Goal: Information Seeking & Learning: Find specific fact

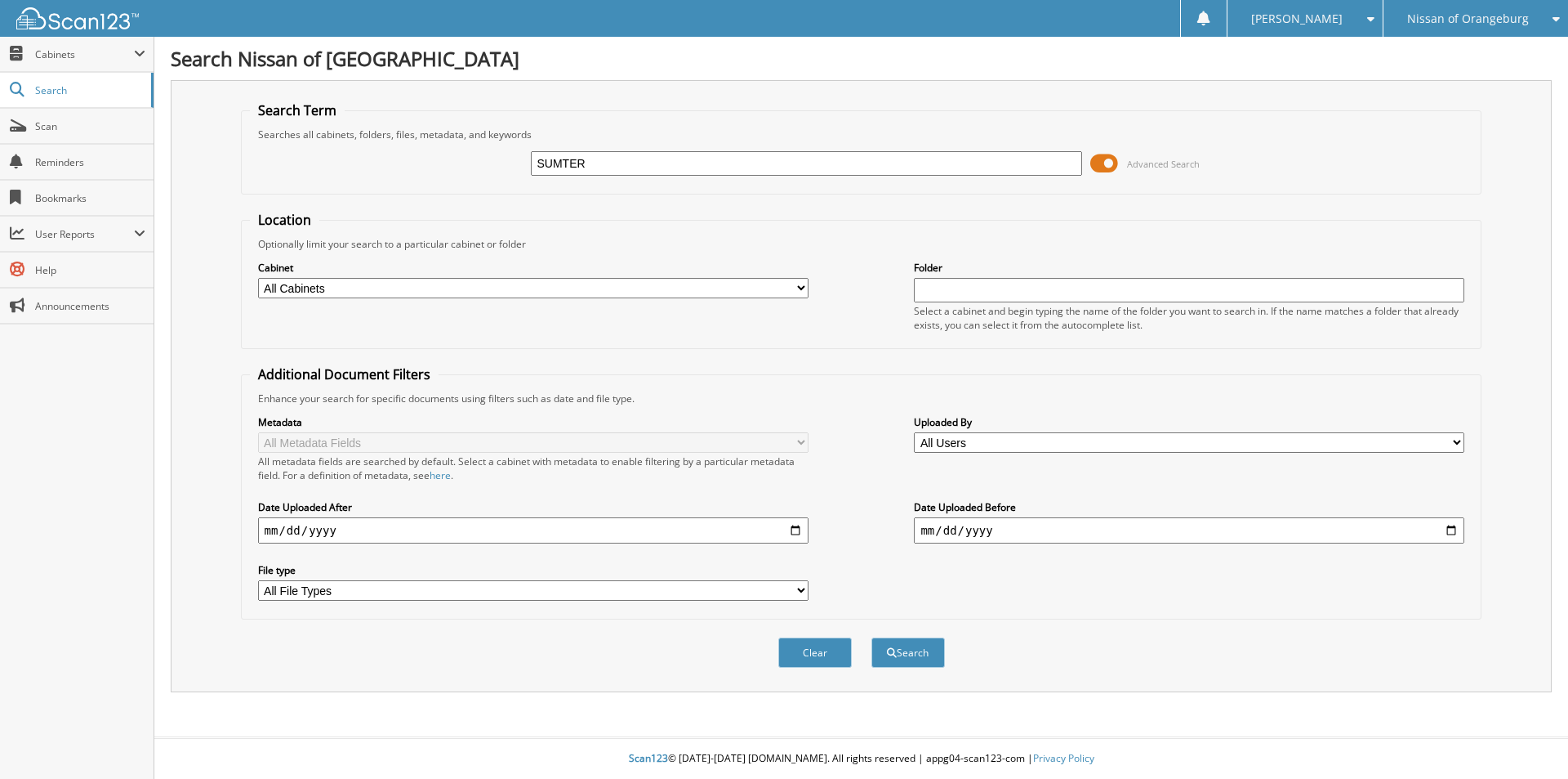
type input "SUMTER"
click at [514, 295] on select "All Cabinets ACCOUNTS PAYABLE ACCOUNTS RECEIVABLE BANK DOCUMENTS CAR DEALS SOLD…" at bounding box center [533, 288] width 551 height 21
select select "20425"
click at [258, 278] on select "All Cabinets ACCOUNTS PAYABLE ACCOUNTS RECEIVABLE BANK DOCUMENTS CAR DEALS SOLD…" at bounding box center [533, 288] width 551 height 21
click at [926, 664] on button "Search" at bounding box center [907, 652] width 74 height 30
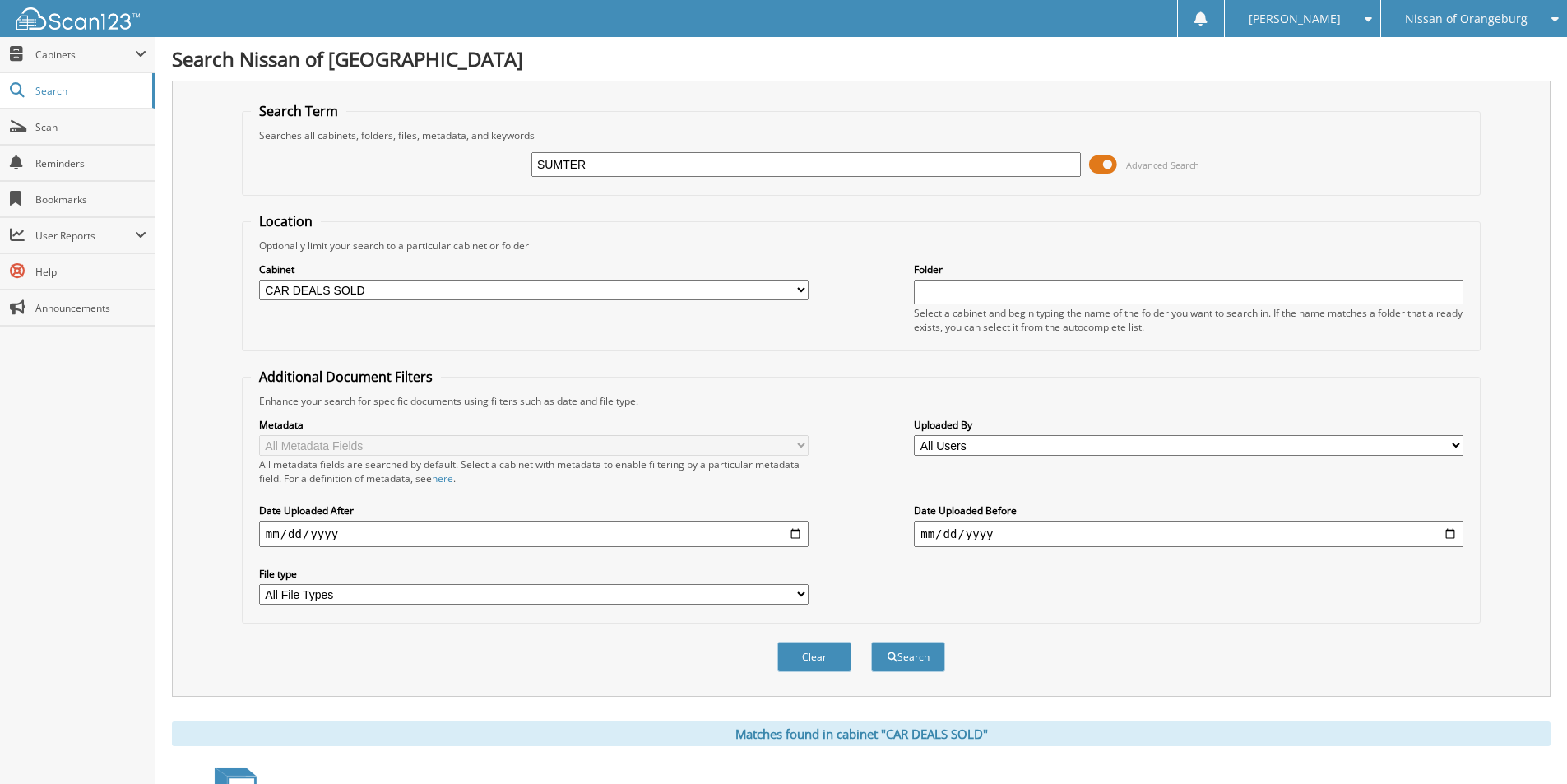
click at [808, 165] on input "SUMTER" at bounding box center [806, 164] width 550 height 25
type input "14025"
click at [872, 642] on button "Search" at bounding box center [908, 656] width 74 height 31
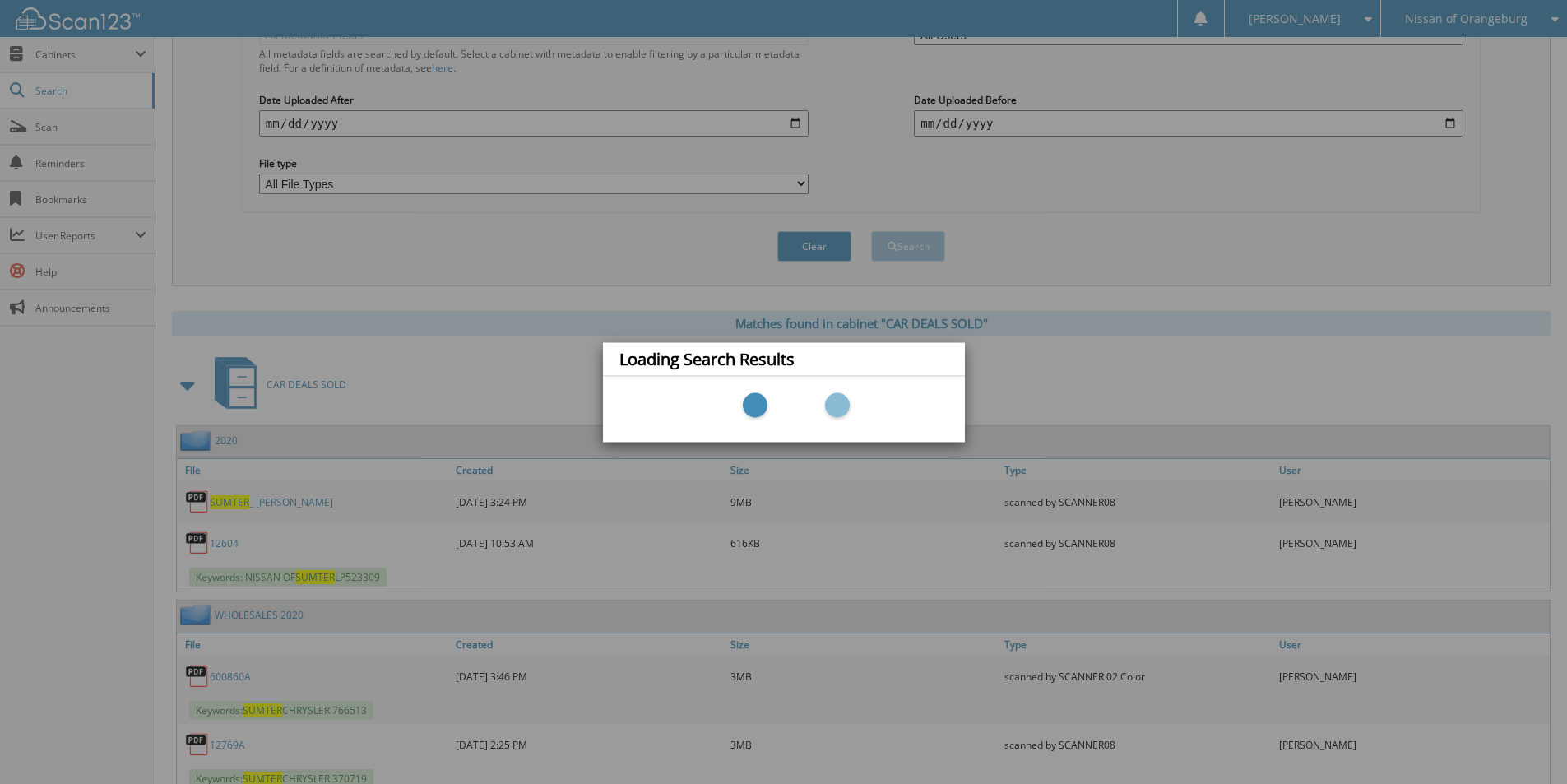
scroll to position [411, 0]
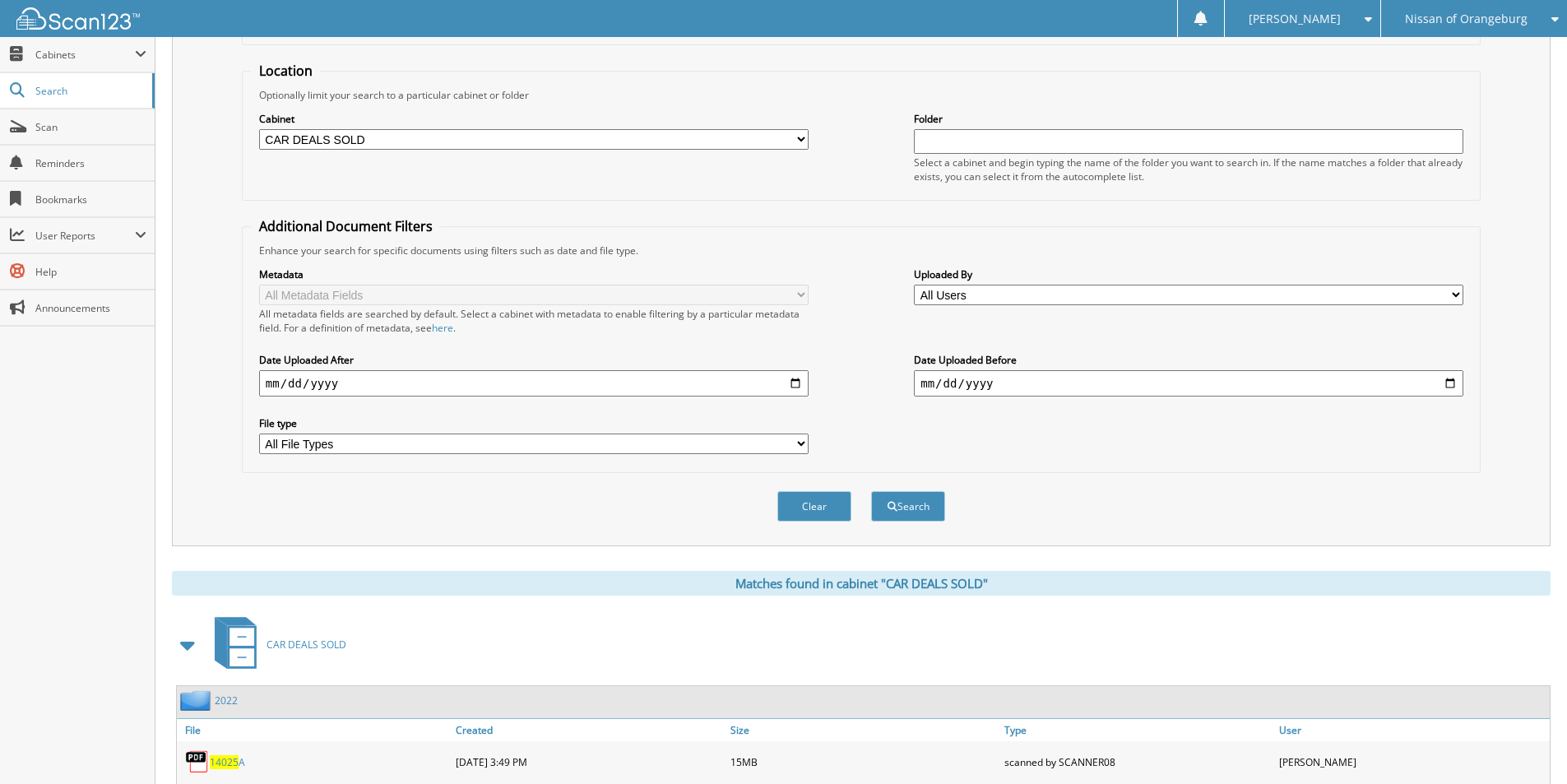
scroll to position [296, 0]
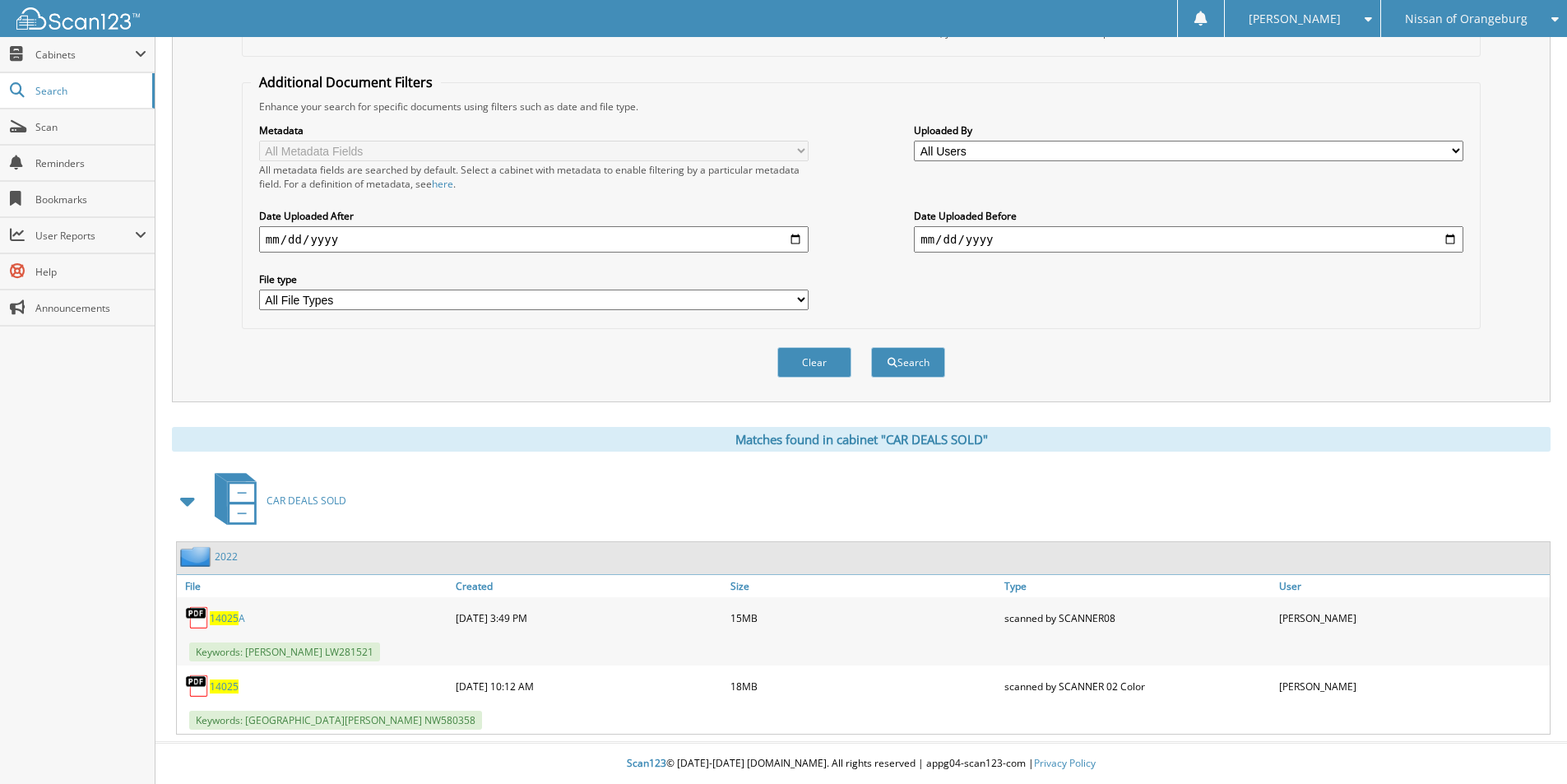
click at [231, 681] on span "14025" at bounding box center [224, 686] width 29 height 14
click at [230, 685] on span "14025" at bounding box center [224, 686] width 29 height 14
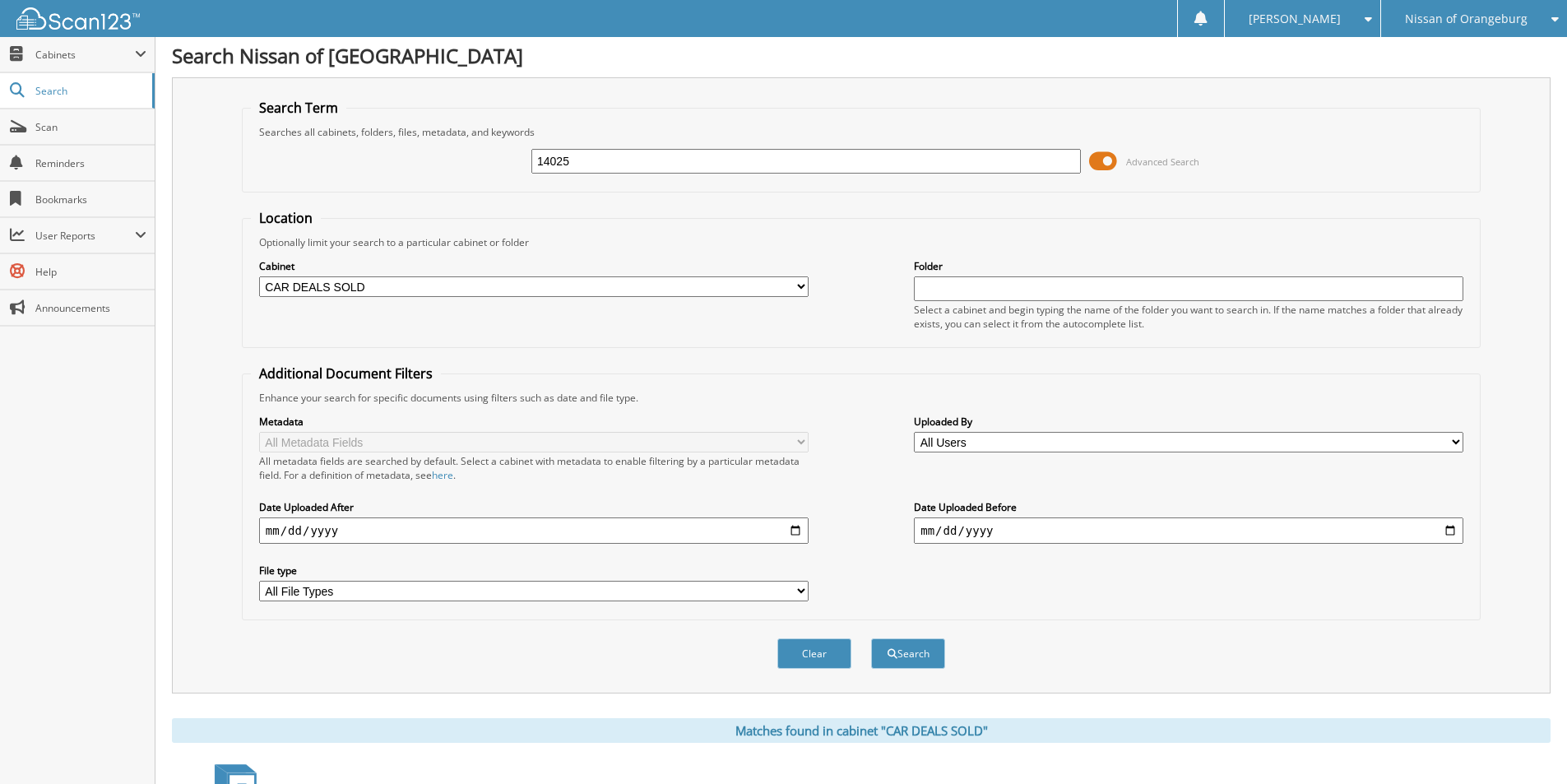
scroll to position [0, 0]
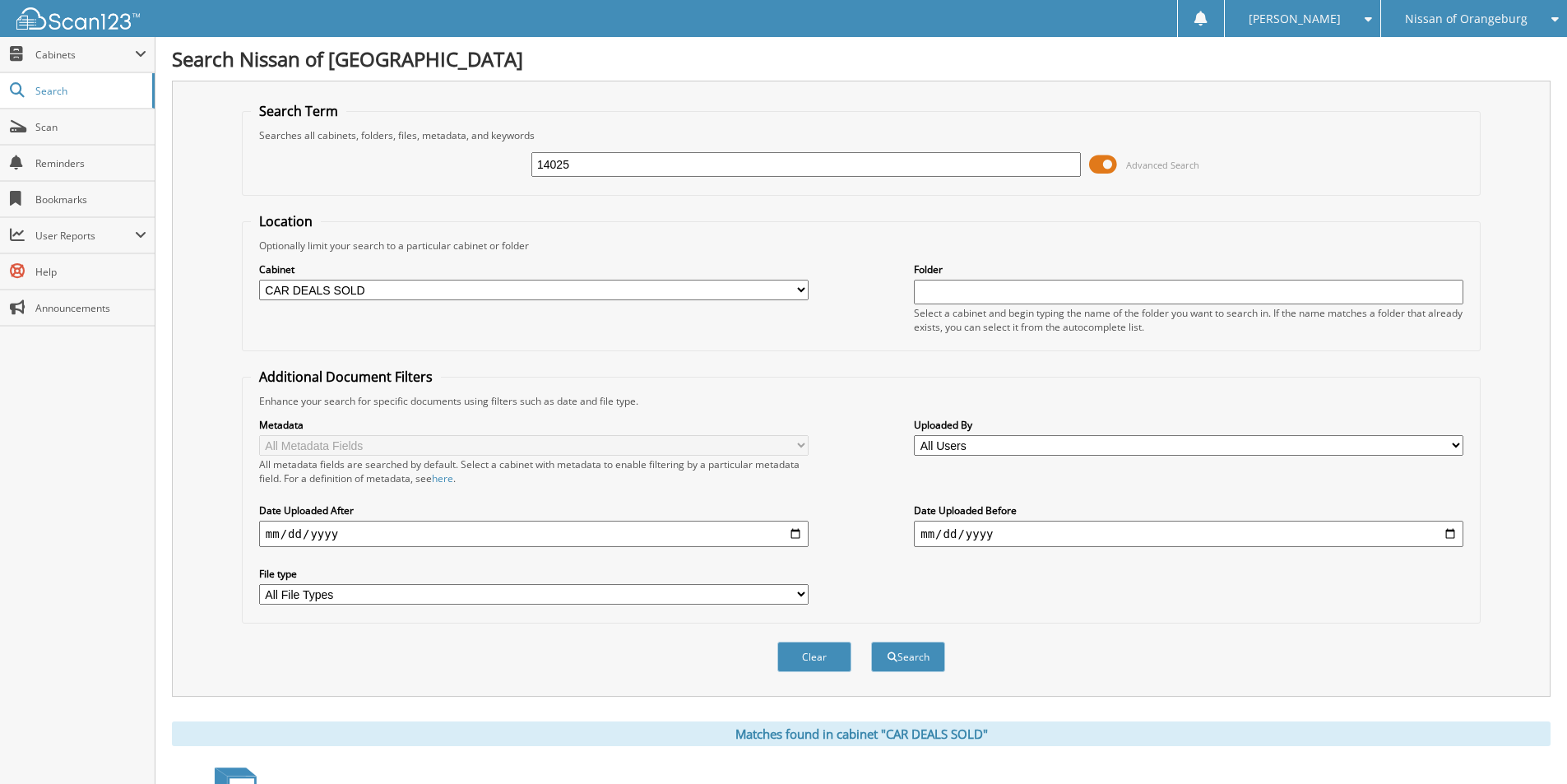
click at [762, 172] on input "14025" at bounding box center [806, 164] width 550 height 25
type input "0422SRG"
click at [872, 642] on button "Search" at bounding box center [908, 656] width 74 height 31
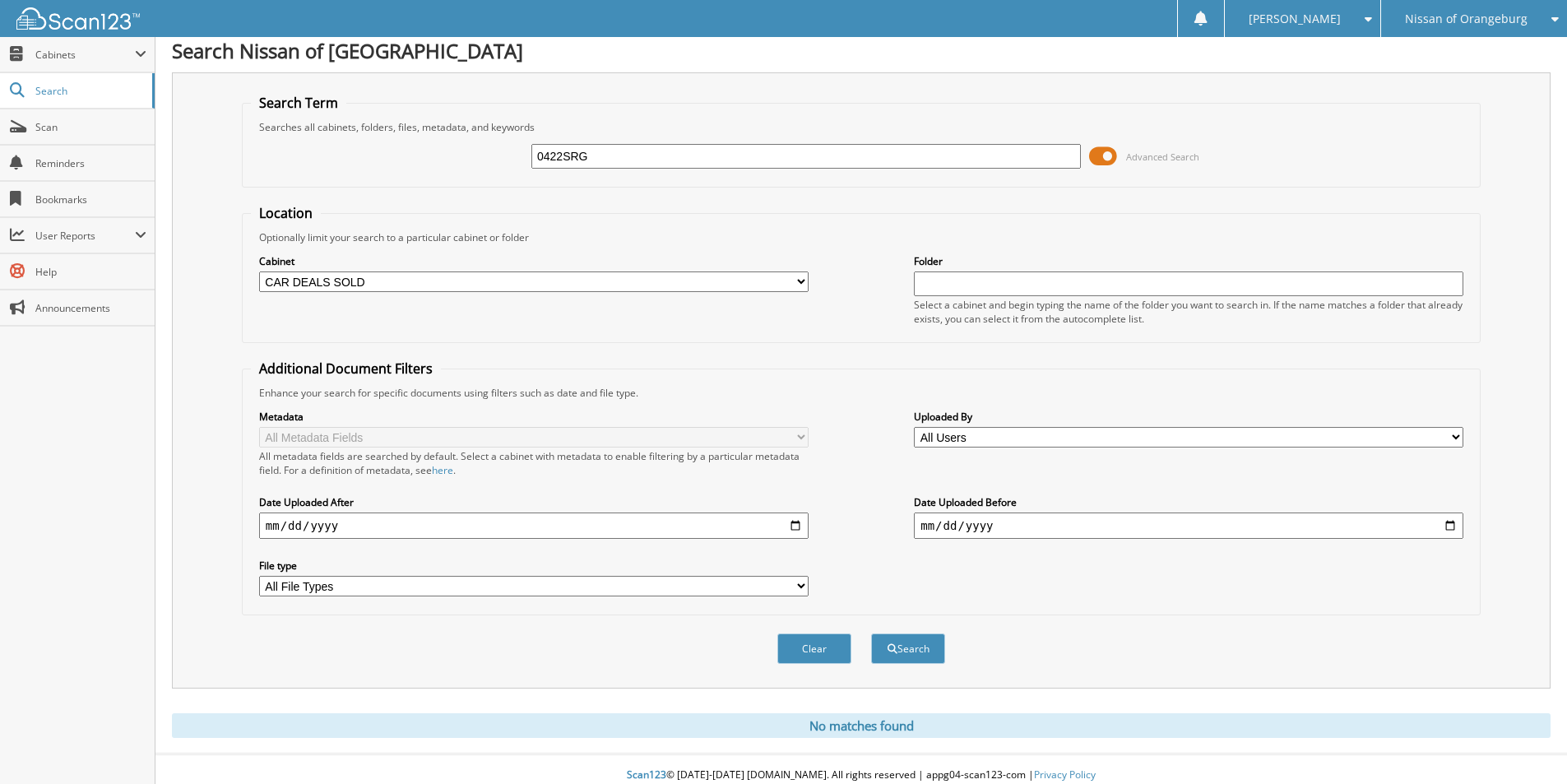
scroll to position [21, 0]
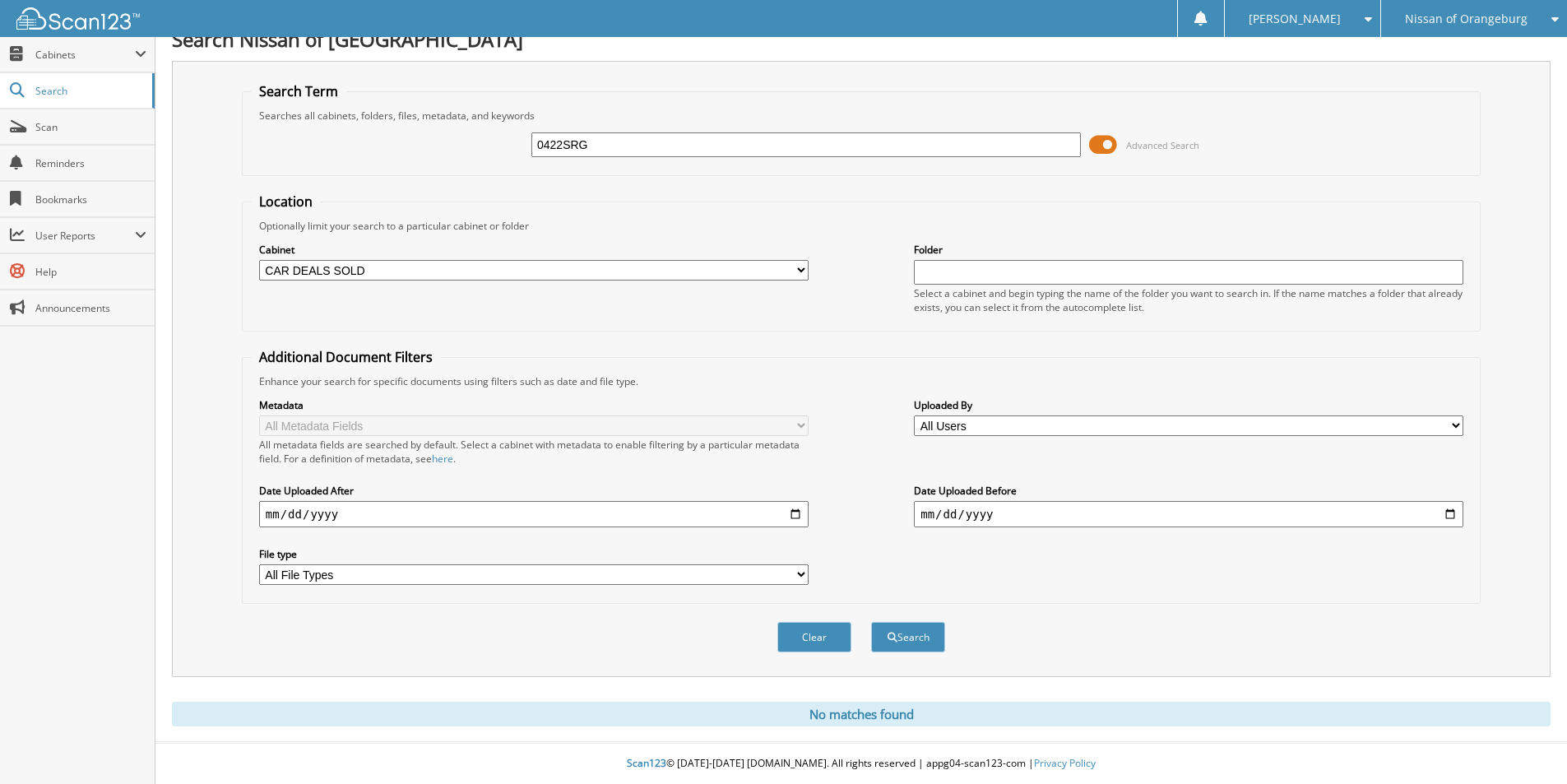
click at [527, 264] on select "All Cabinets ACCOUNTS PAYABLE ACCOUNTS RECEIVABLE BANK DOCUMENTS CAR DEALS SOLD…" at bounding box center [534, 270] width 550 height 21
select select
click at [259, 260] on select "All Cabinets ACCOUNTS PAYABLE ACCOUNTS RECEIVABLE BANK DOCUMENTS CAR DEALS SOLD…" at bounding box center [534, 270] width 550 height 21
click at [912, 637] on button "Search" at bounding box center [908, 637] width 74 height 31
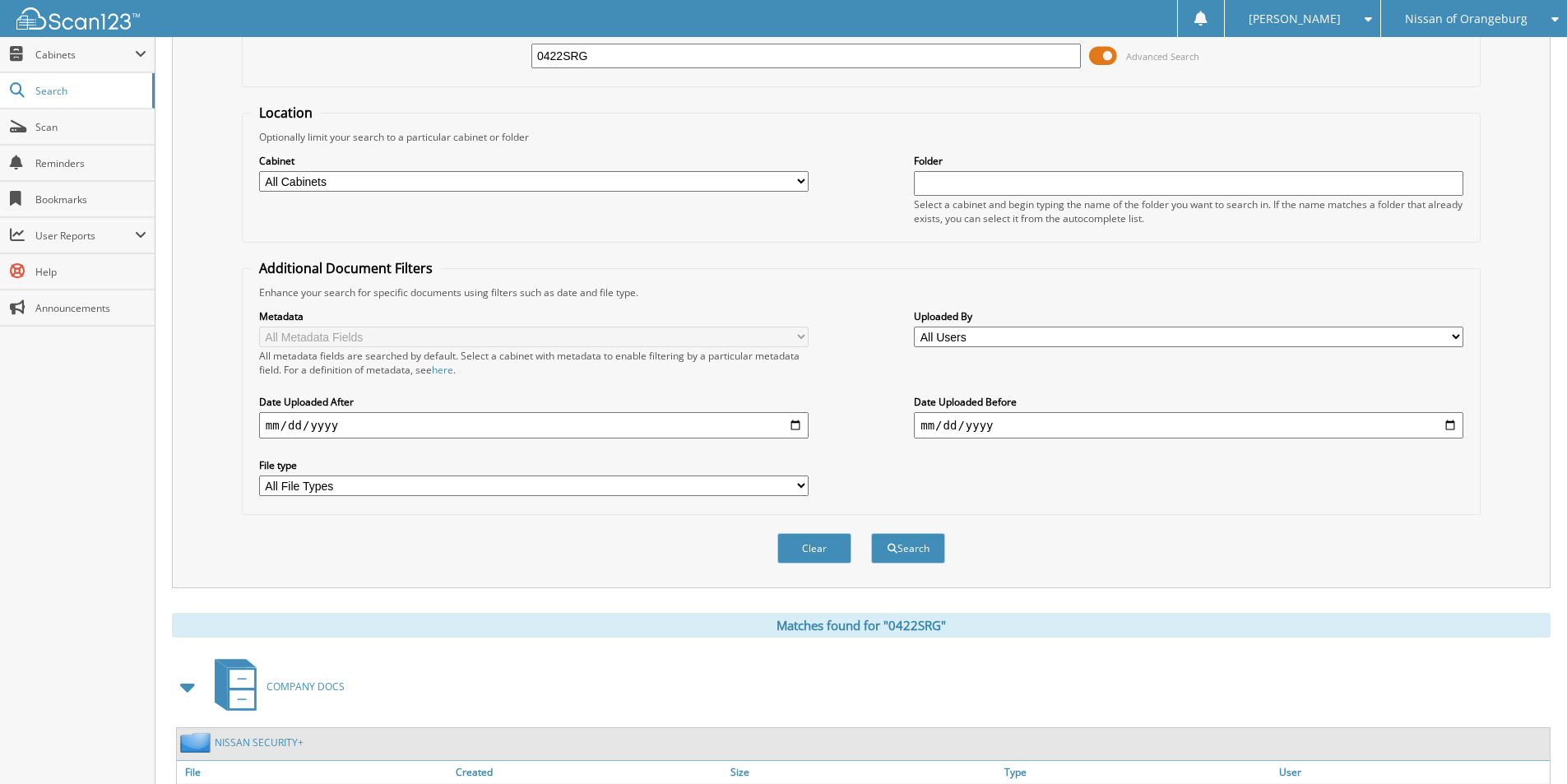
scroll to position [227, 0]
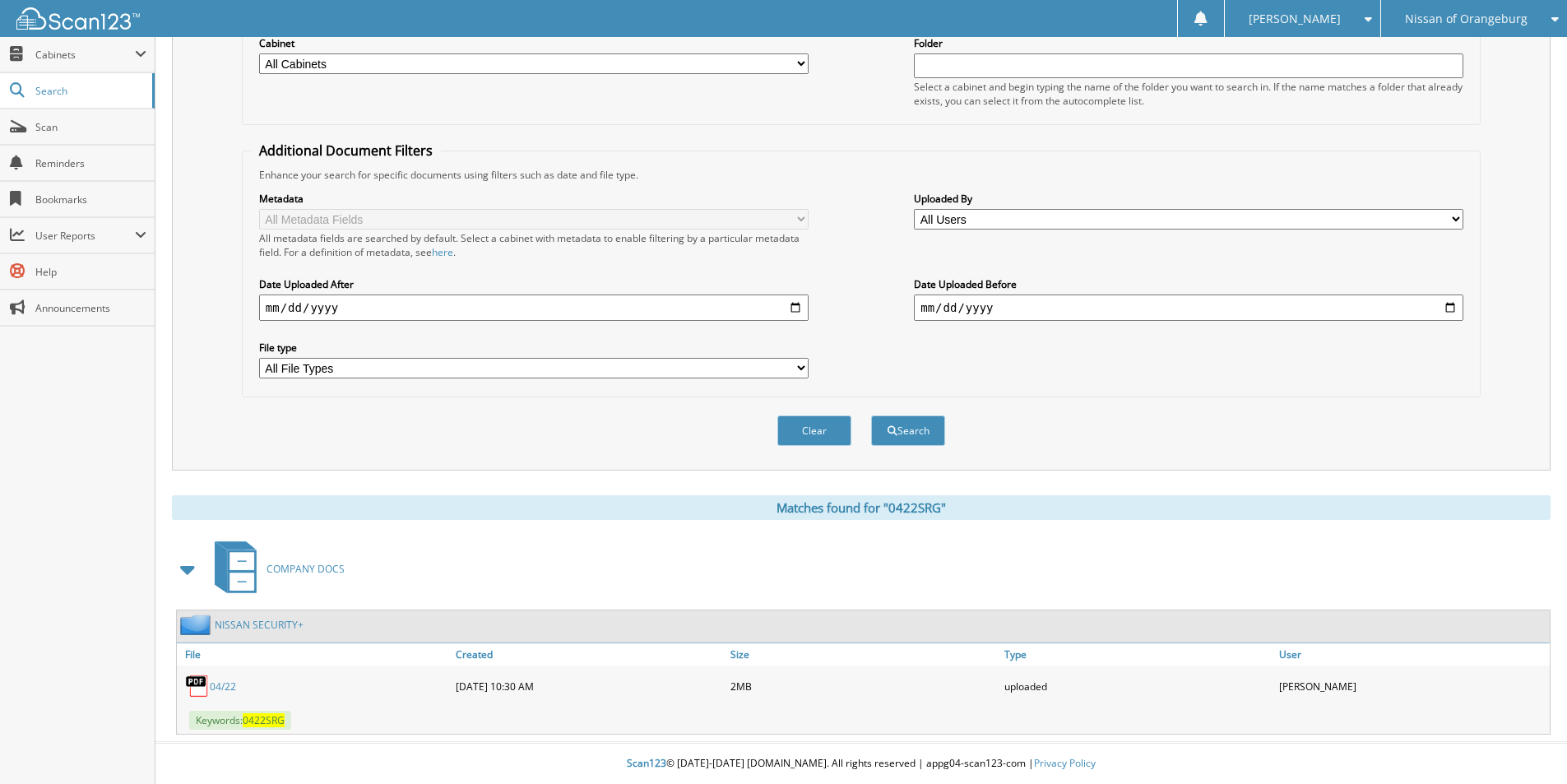
click at [226, 687] on link "04/22" at bounding box center [223, 686] width 27 height 14
